Goal: Transaction & Acquisition: Purchase product/service

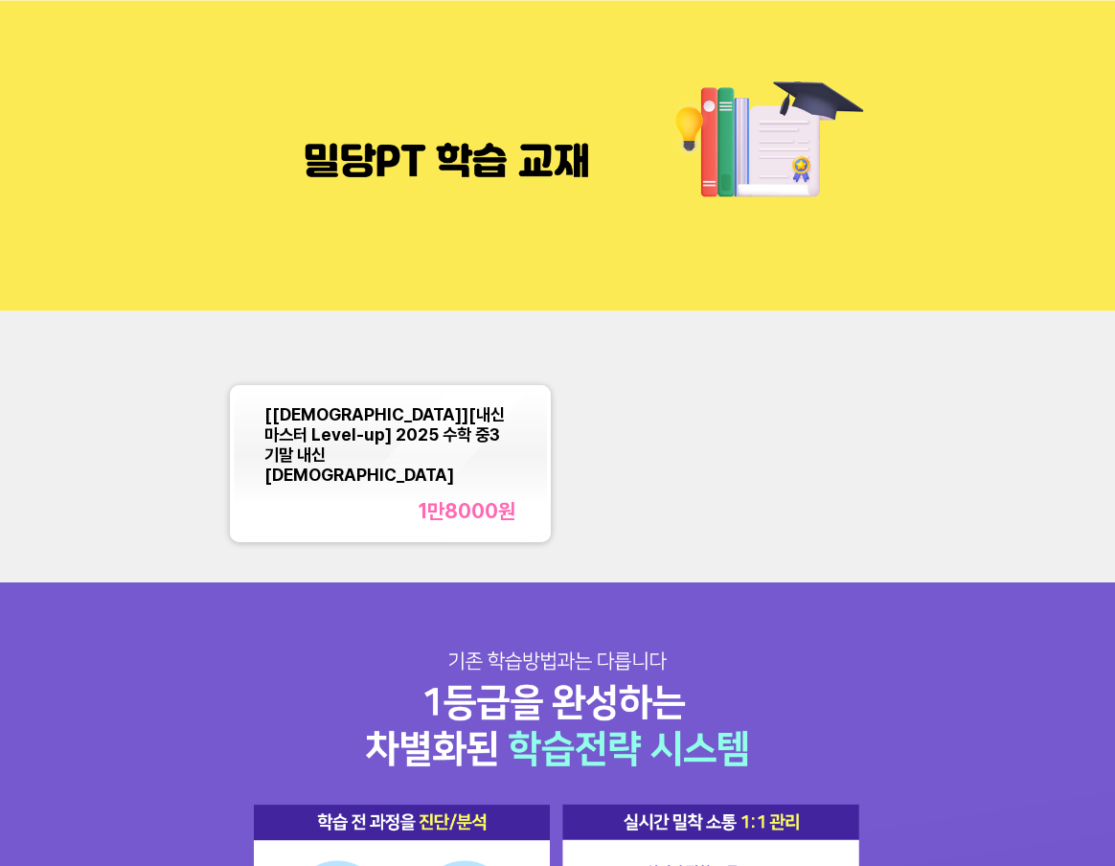
click at [488, 443] on div "[[DEMOGRAPHIC_DATA]][내신마스터 Level-up] 2025 수학 중3 기말 내신[DEMOGRAPHIC_DATA]" at bounding box center [389, 444] width 251 height 80
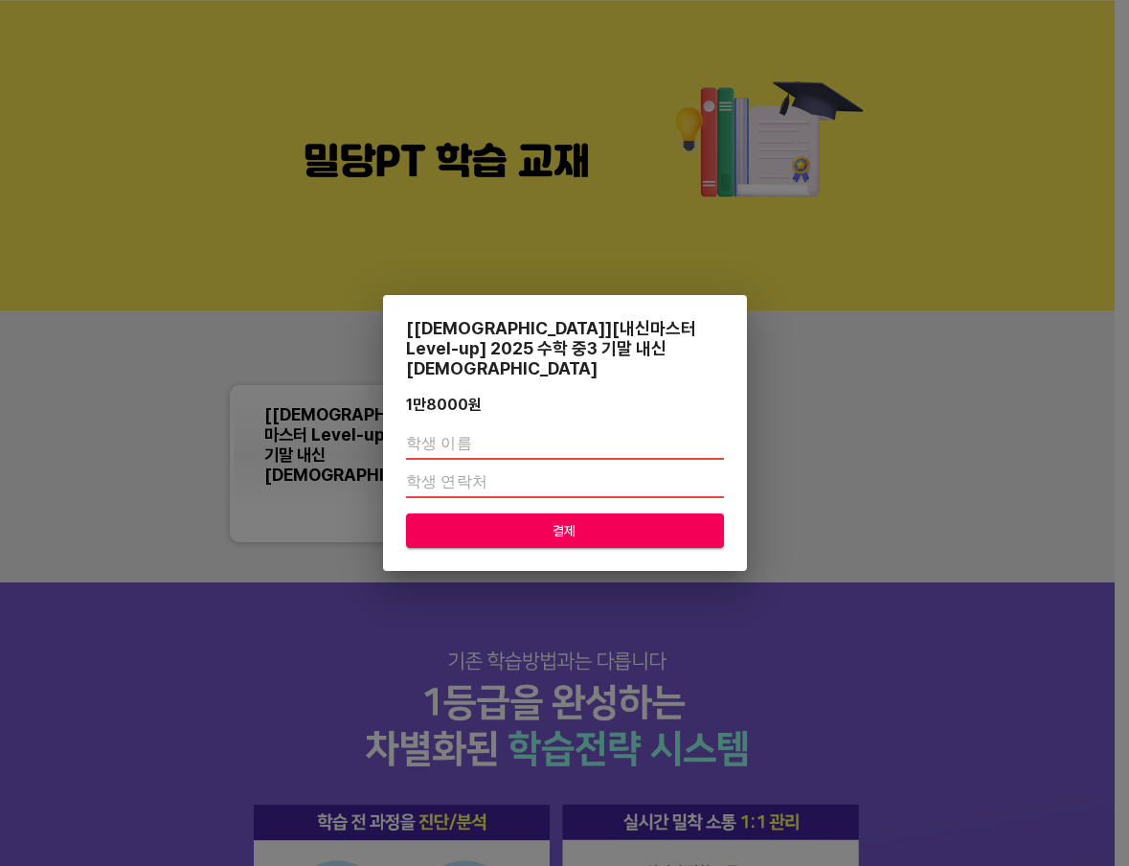
click at [615, 408] on div "[교재][내신마스터 Level-up] 2025 수학 중3 기말 내신교재 1만8000 원 결제" at bounding box center [565, 433] width 364 height 277
click at [603, 436] on input "text" at bounding box center [565, 444] width 318 height 31
type input "춪"
type input "이밀당"
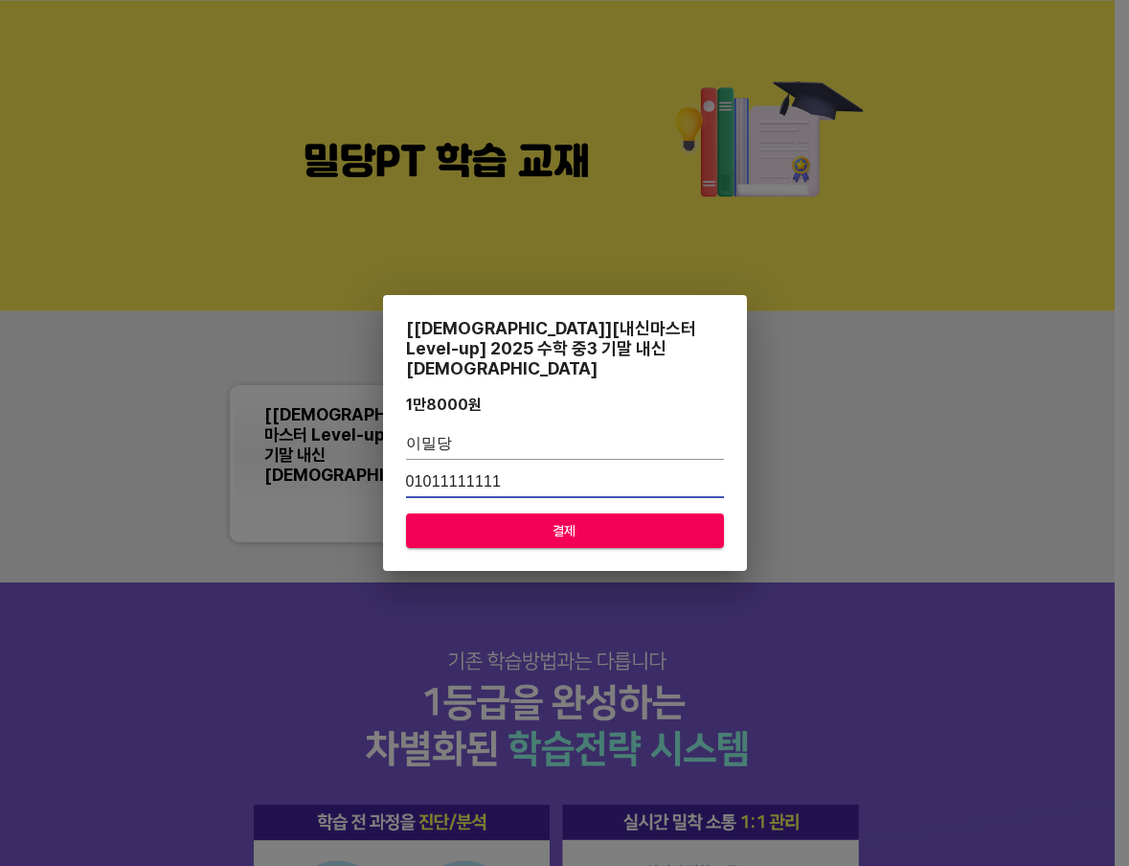
type input "01011111111"
click at [595, 519] on span "결제" at bounding box center [564, 531] width 287 height 24
